Goal: Information Seeking & Learning: Check status

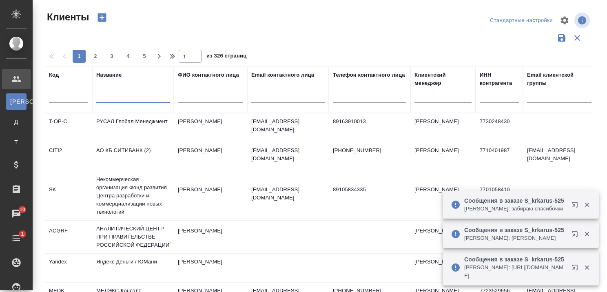
select select "RU"
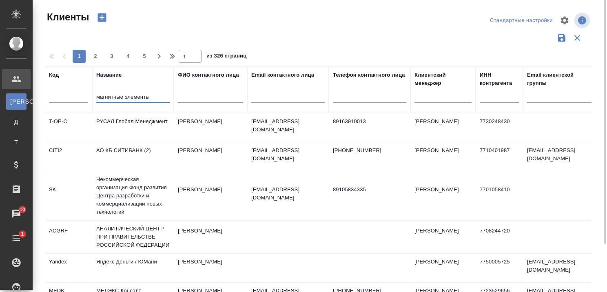
type input "магнитные элементы"
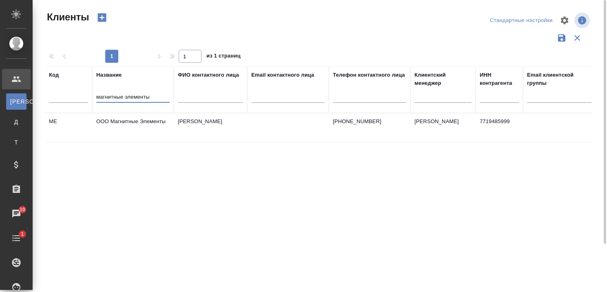
click at [142, 123] on td "ООО Магнитные Элементы" at bounding box center [133, 127] width 82 height 29
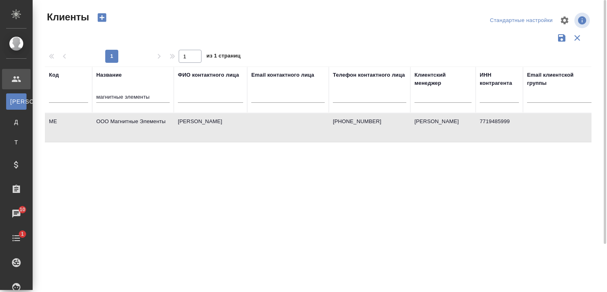
click at [142, 123] on td "ООО Магнитные Элементы" at bounding box center [133, 127] width 82 height 29
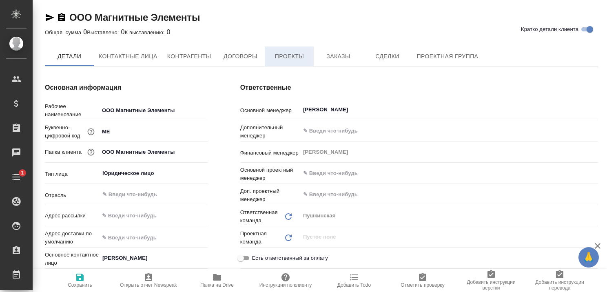
type textarea "x"
click at [273, 55] on span "Проекты" at bounding box center [289, 57] width 39 height 10
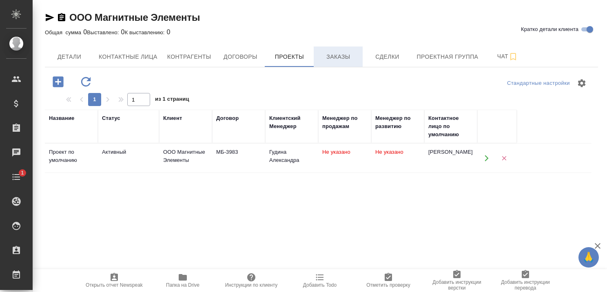
click at [335, 53] on span "Заказы" at bounding box center [338, 57] width 39 height 10
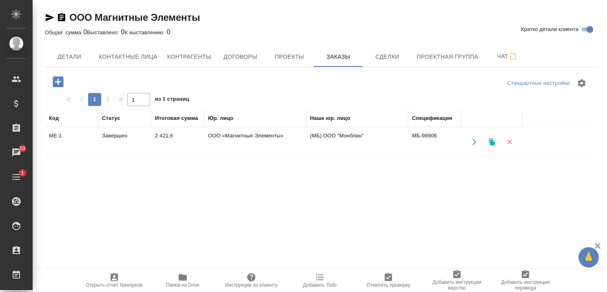
click at [113, 138] on td "Завершен" at bounding box center [124, 142] width 53 height 29
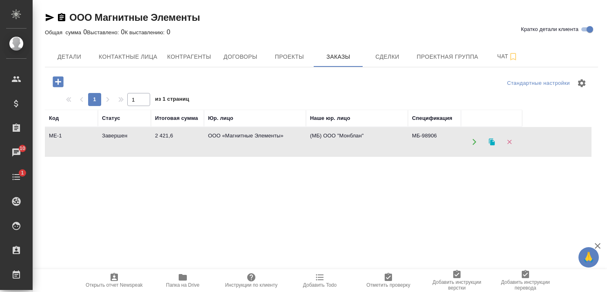
click at [113, 138] on td "Завершен" at bounding box center [124, 142] width 53 height 29
click at [64, 55] on span "Детали" at bounding box center [69, 57] width 39 height 10
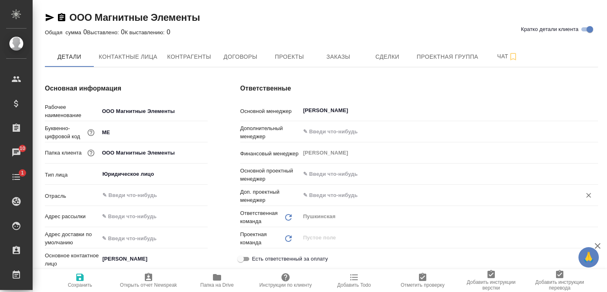
type textarea "x"
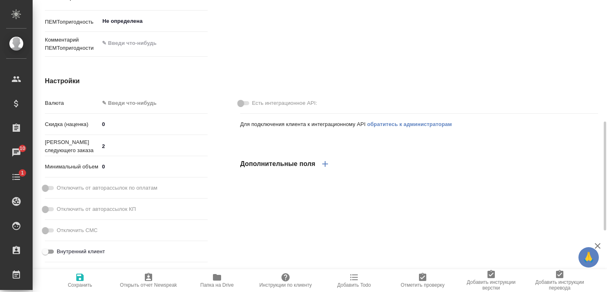
scroll to position [204, 0]
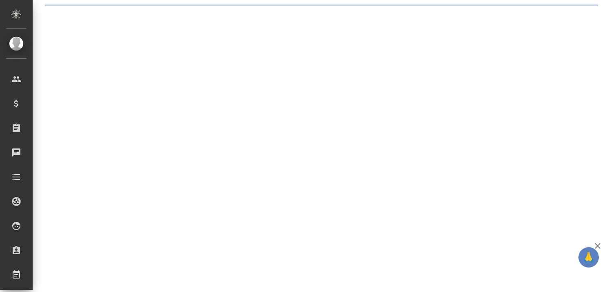
select select "RU"
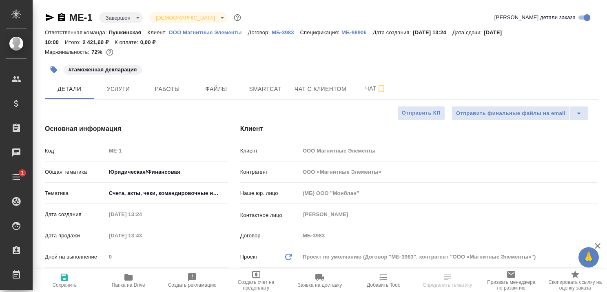
type textarea "x"
type input "[PERSON_NAME]"
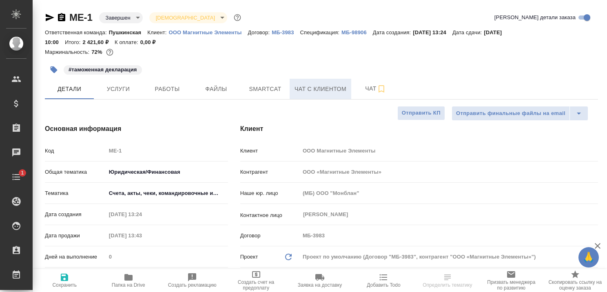
type textarea "x"
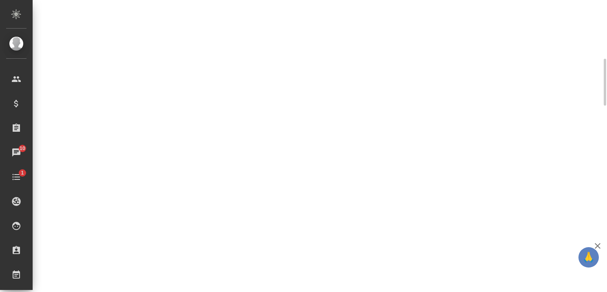
scroll to position [10, 0]
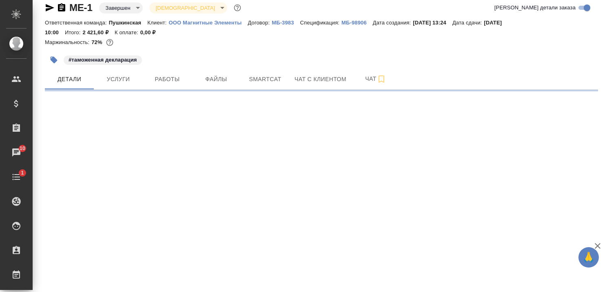
select select "RU"
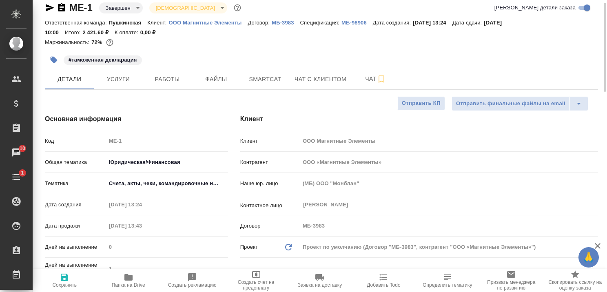
type textarea "x"
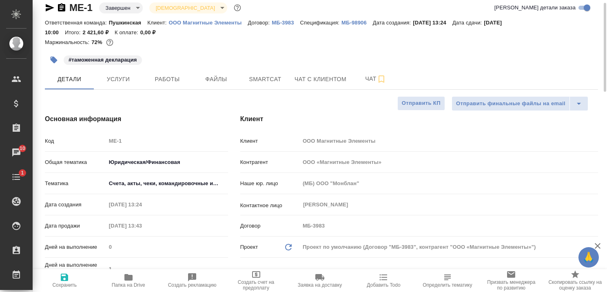
type textarea "x"
